Goal: Transaction & Acquisition: Purchase product/service

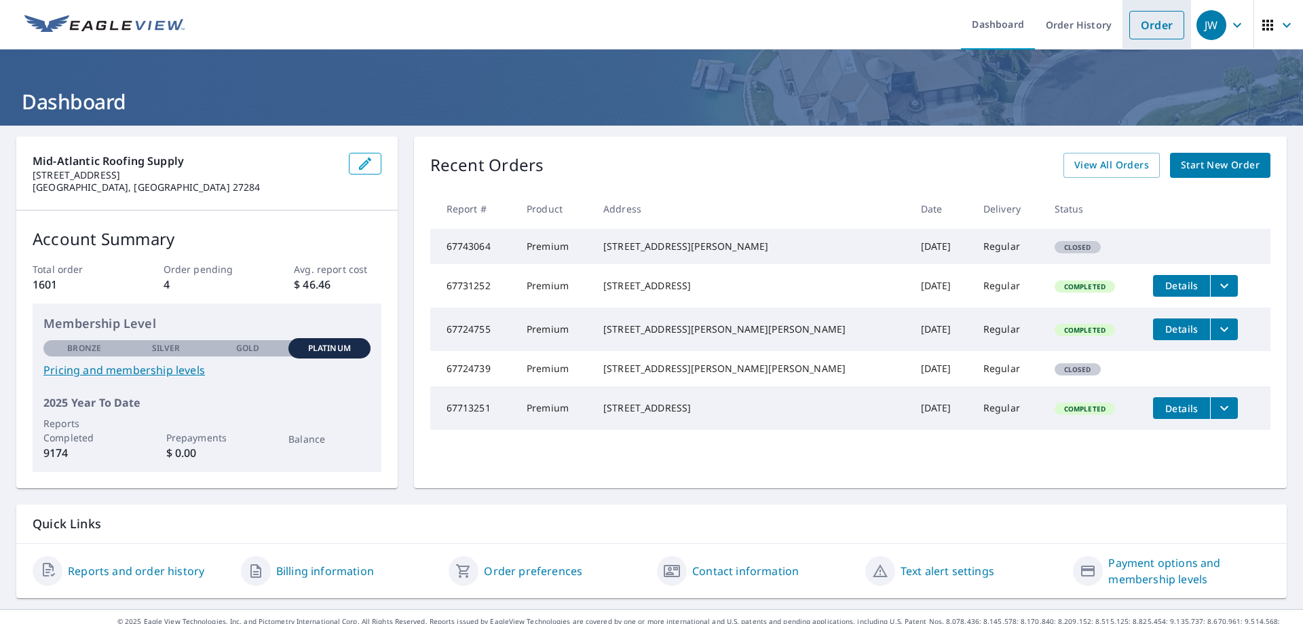
click at [1151, 25] on link "Order" at bounding box center [1157, 25] width 55 height 29
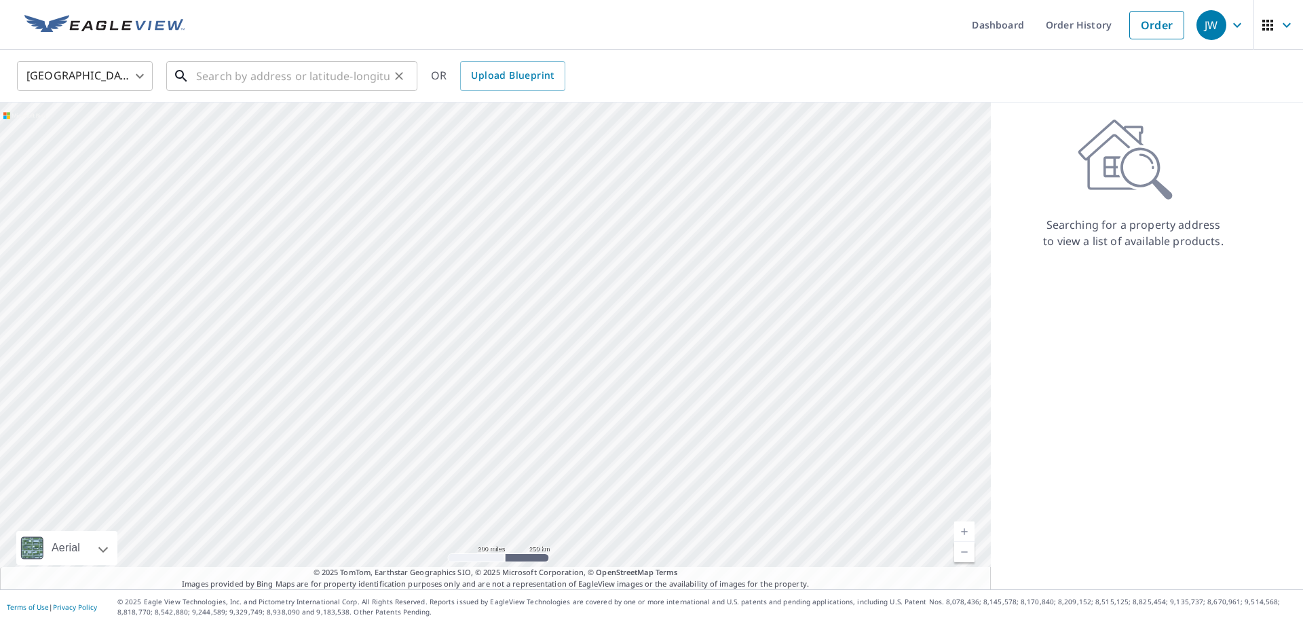
click at [277, 83] on input "text" at bounding box center [292, 76] width 193 height 38
paste input "[STREET_ADDRESS]"
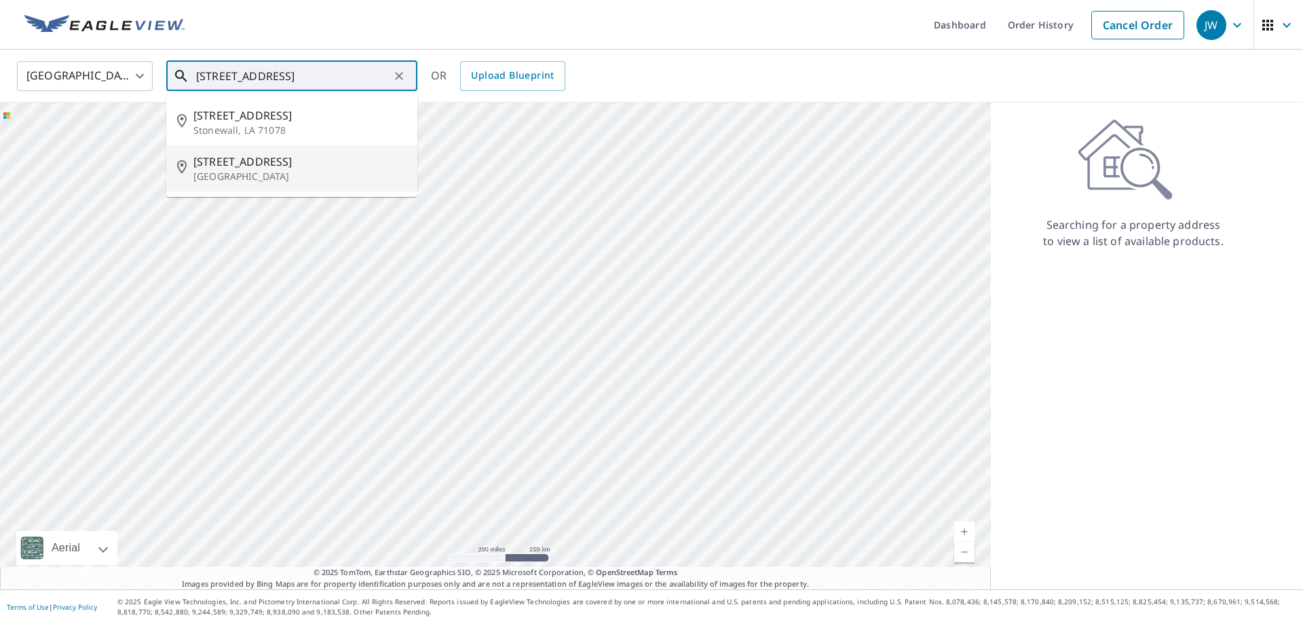
click at [244, 166] on span "[STREET_ADDRESS]" at bounding box center [299, 161] width 213 height 16
type input "[STREET_ADDRESS][PERSON_NAME]"
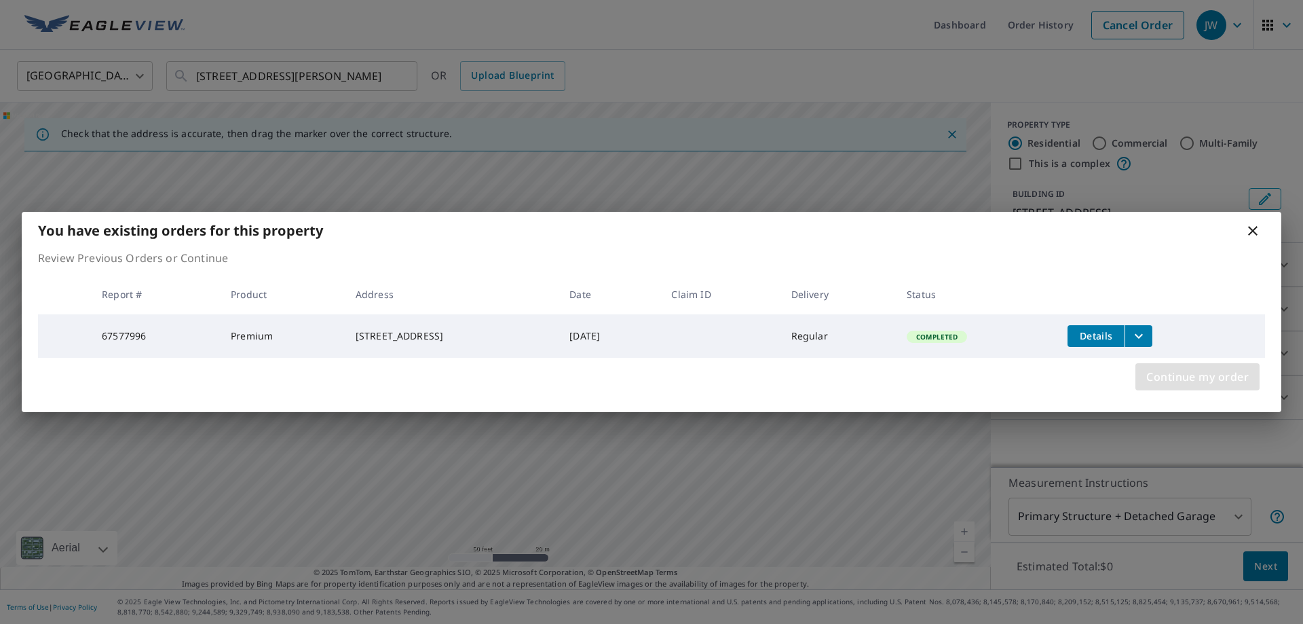
click at [1202, 382] on span "Continue my order" at bounding box center [1198, 376] width 103 height 19
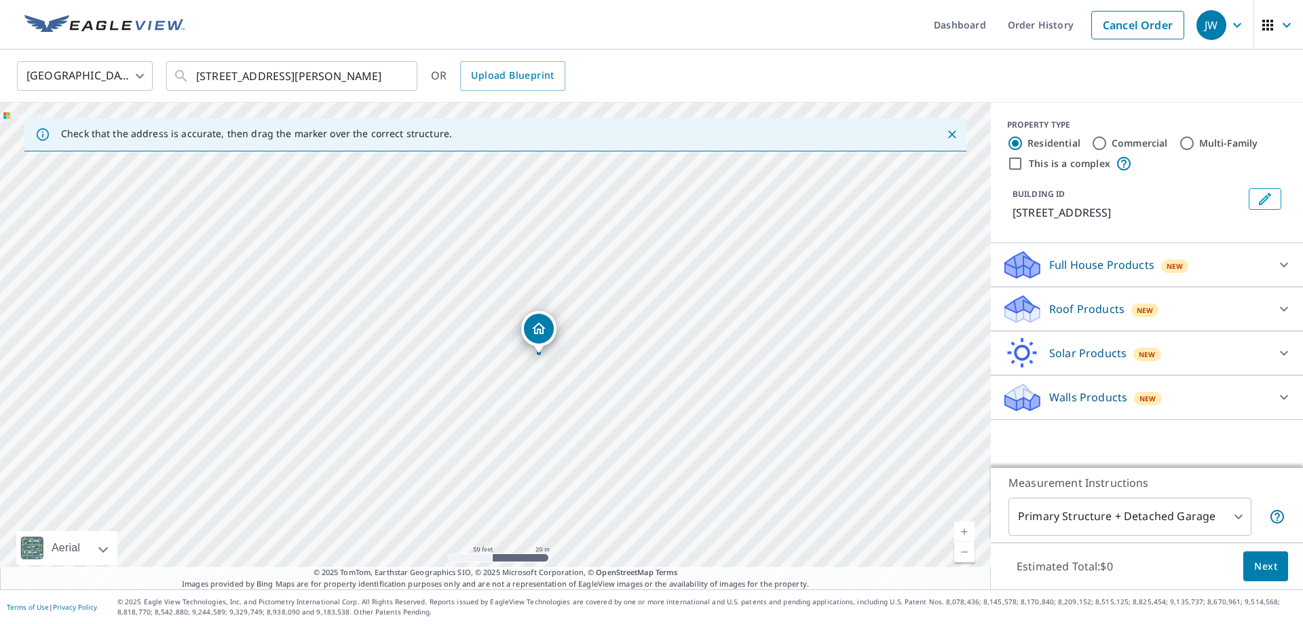
drag, startPoint x: 485, startPoint y: 331, endPoint x: 633, endPoint y: 348, distance: 149.6
click at [633, 348] on div "[STREET_ADDRESS][PERSON_NAME]" at bounding box center [495, 346] width 991 height 487
drag, startPoint x: 538, startPoint y: 333, endPoint x: 525, endPoint y: 337, distance: 14.2
click at [525, 337] on div "[STREET_ADDRESS][PERSON_NAME]" at bounding box center [495, 346] width 991 height 487
drag, startPoint x: 603, startPoint y: 323, endPoint x: 611, endPoint y: 400, distance: 77.1
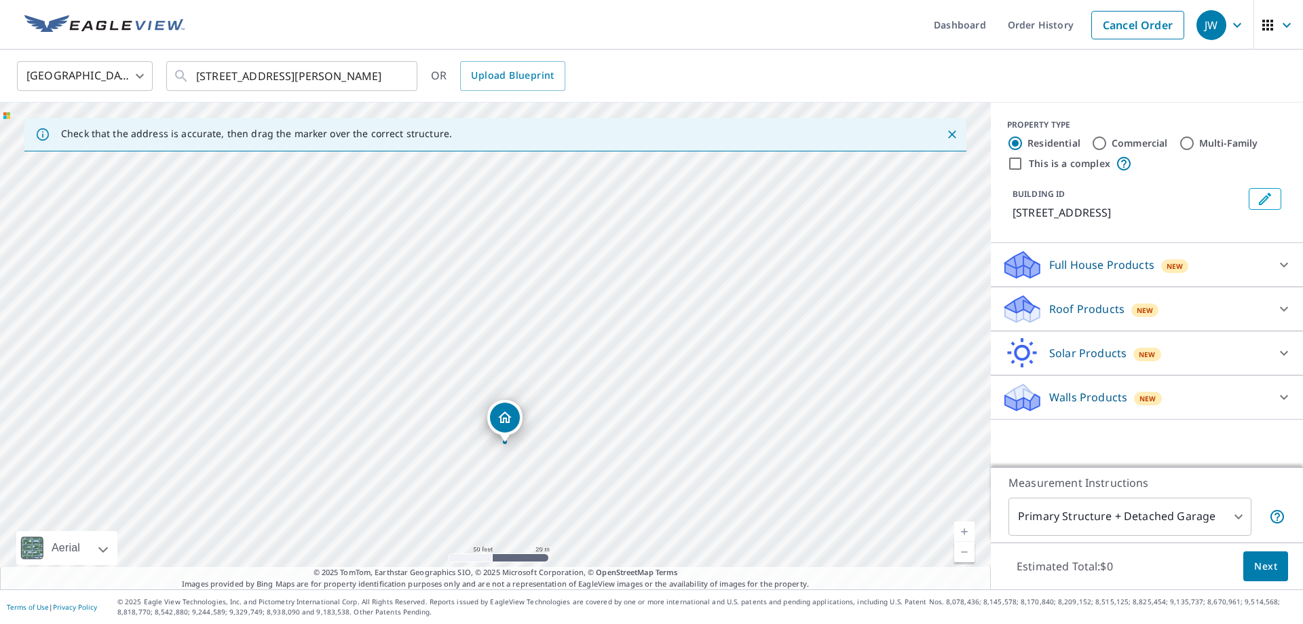
click at [611, 400] on div "[STREET_ADDRESS][PERSON_NAME]" at bounding box center [495, 346] width 991 height 487
click at [1241, 26] on icon "button" at bounding box center [1237, 25] width 16 height 16
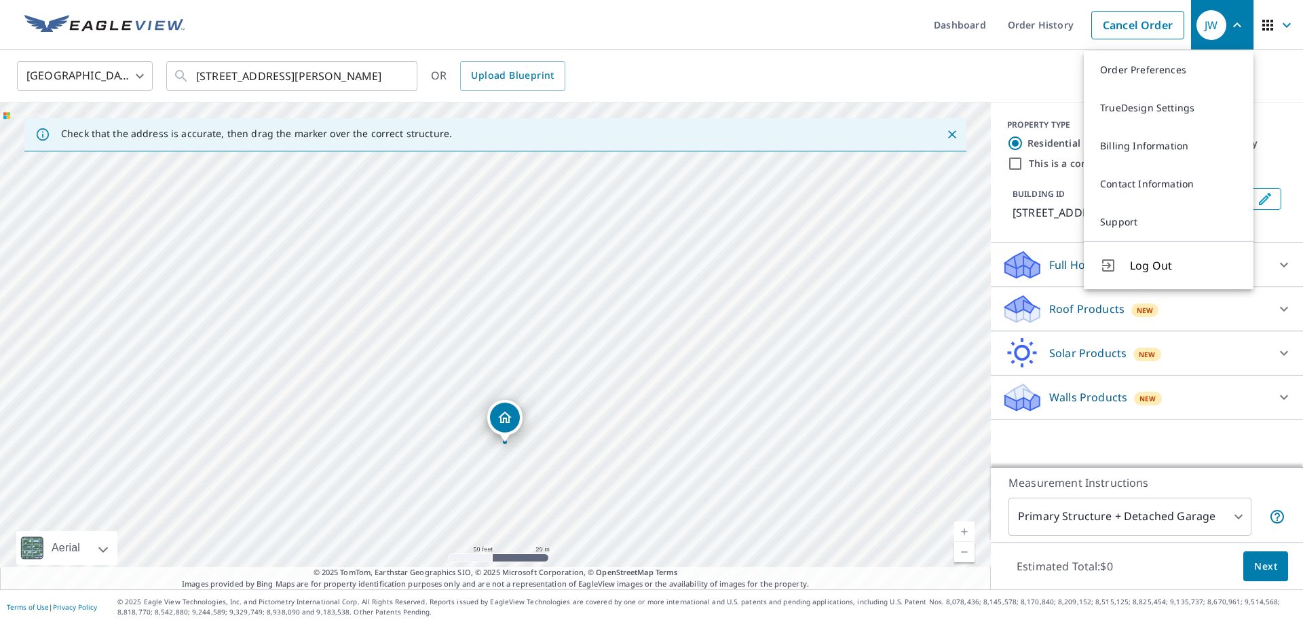
click at [921, 67] on div "United States [GEOGRAPHIC_DATA] ​ [STREET_ADDRESS][PERSON_NAME] ​ OR Upload Blu…" at bounding box center [647, 76] width 1280 height 32
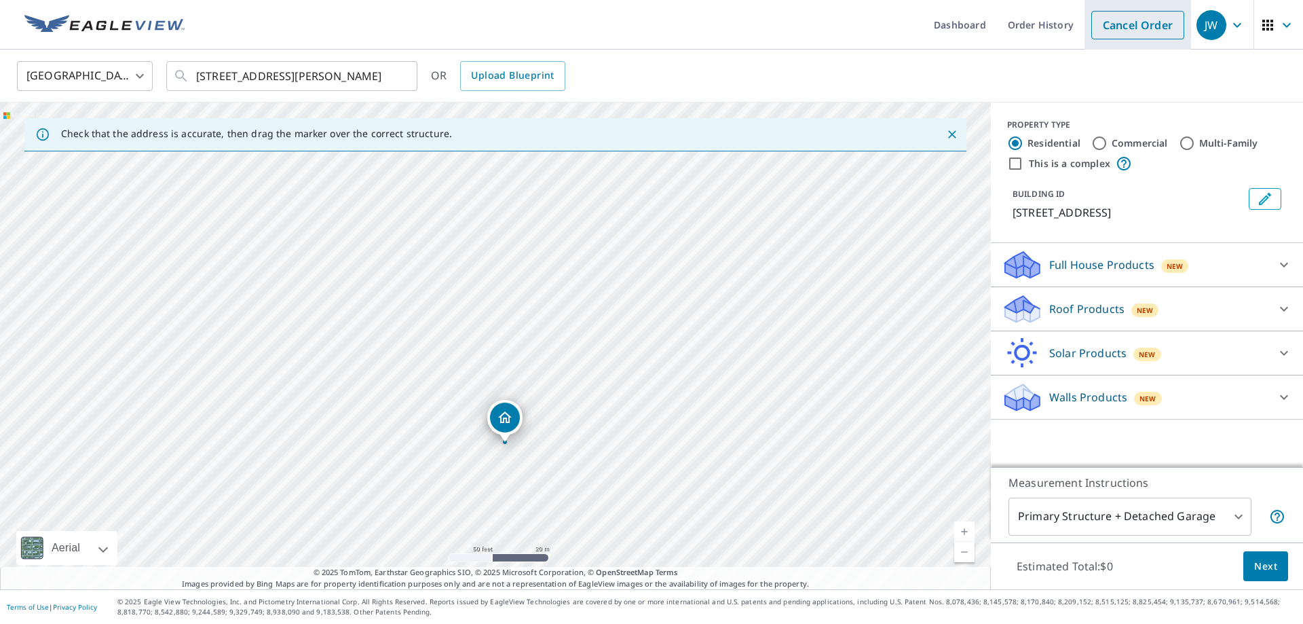
click at [1161, 22] on link "Cancel Order" at bounding box center [1138, 25] width 93 height 29
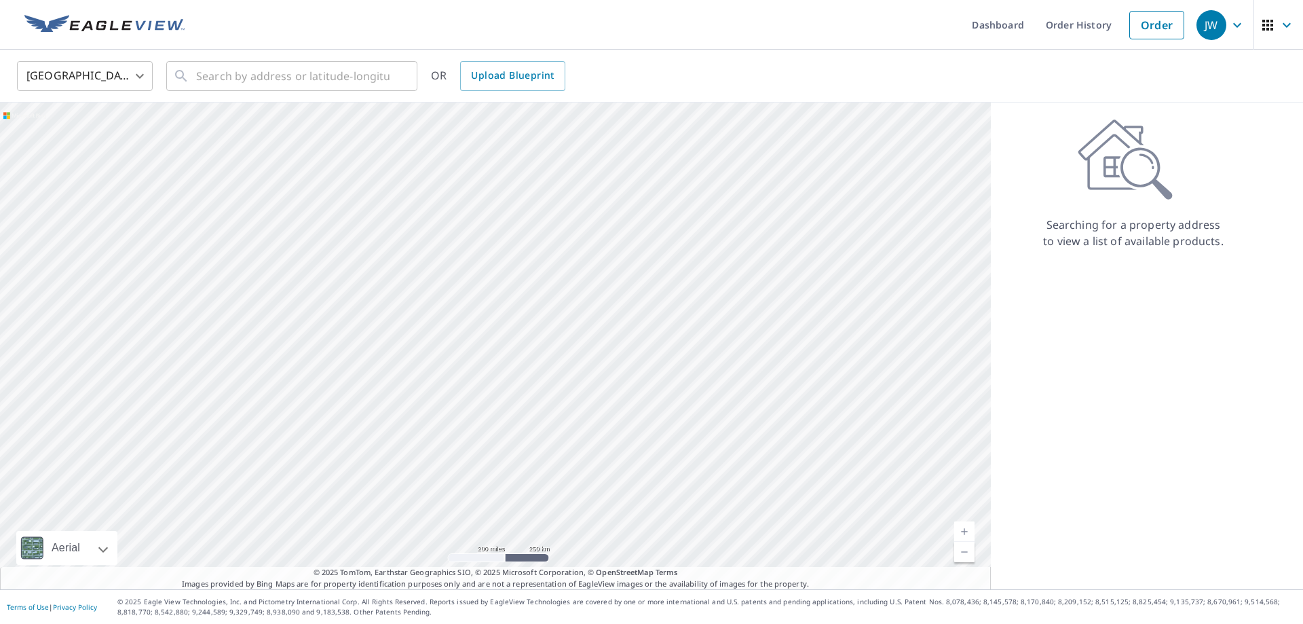
click at [1227, 31] on span "JW" at bounding box center [1223, 25] width 52 height 33
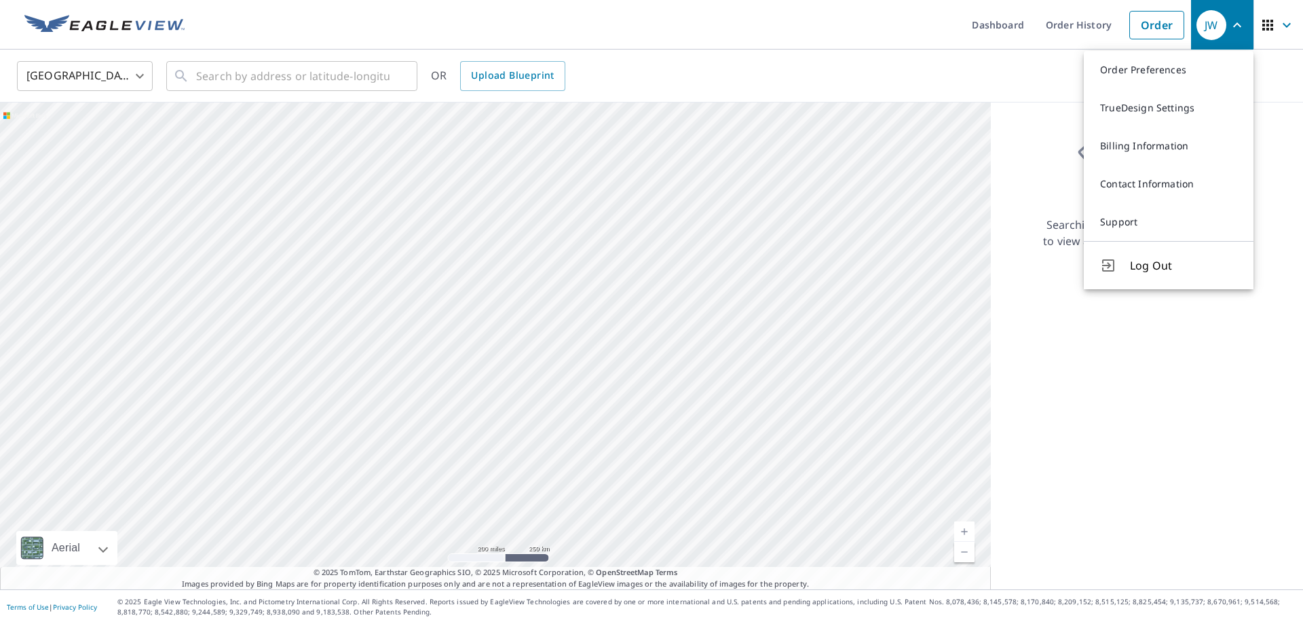
drag, startPoint x: 1156, startPoint y: 258, endPoint x: 1143, endPoint y: 229, distance: 32.2
click at [1155, 258] on span "Log Out" at bounding box center [1183, 265] width 107 height 16
